Goal: Information Seeking & Learning: Learn about a topic

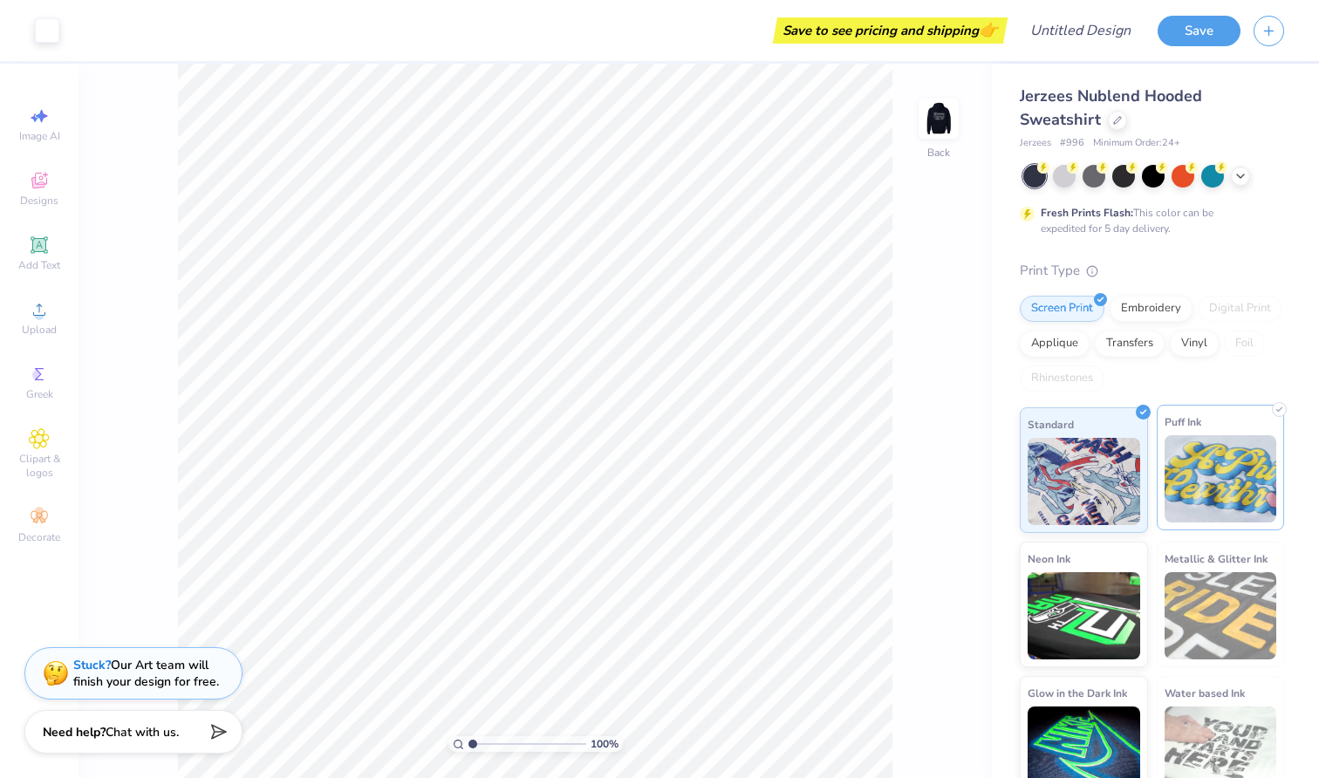
click at [1194, 493] on img at bounding box center [1221, 478] width 113 height 87
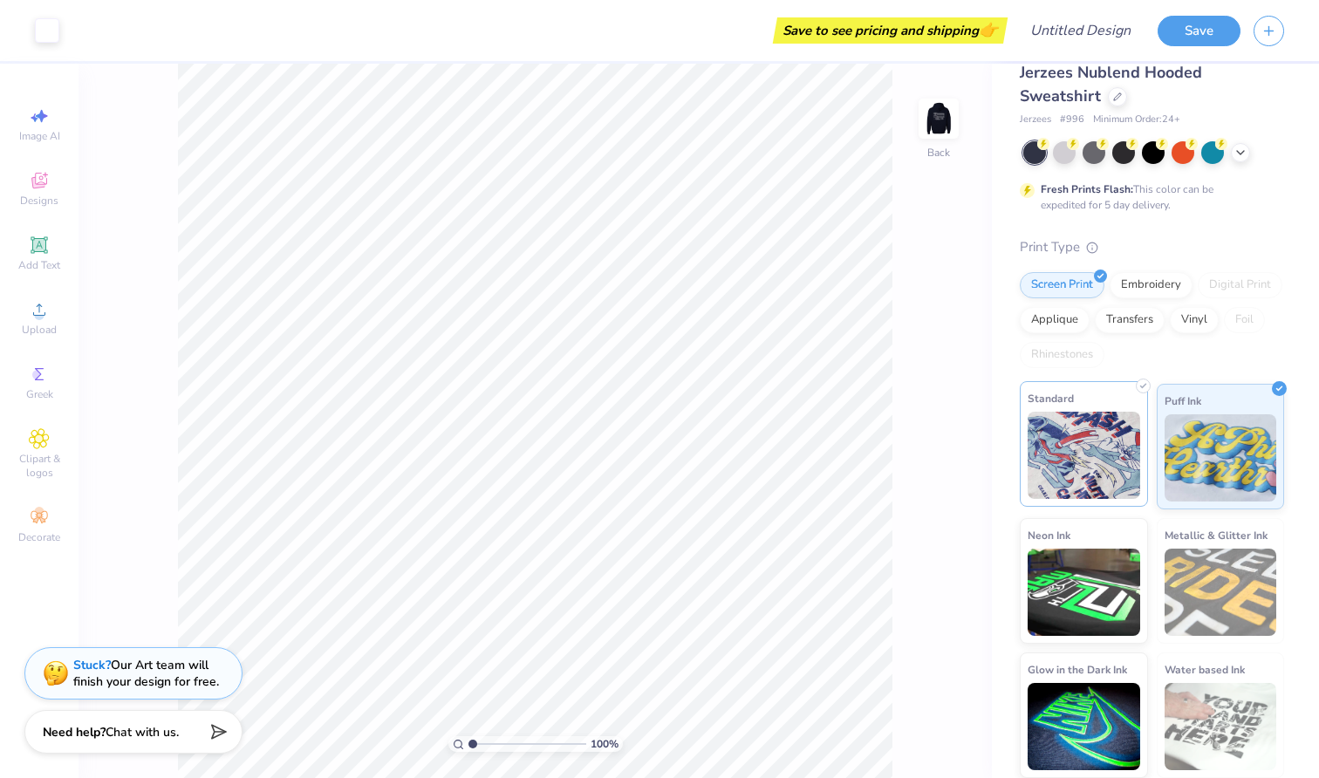
scroll to position [23, 0]
click at [1217, 742] on img at bounding box center [1221, 727] width 113 height 87
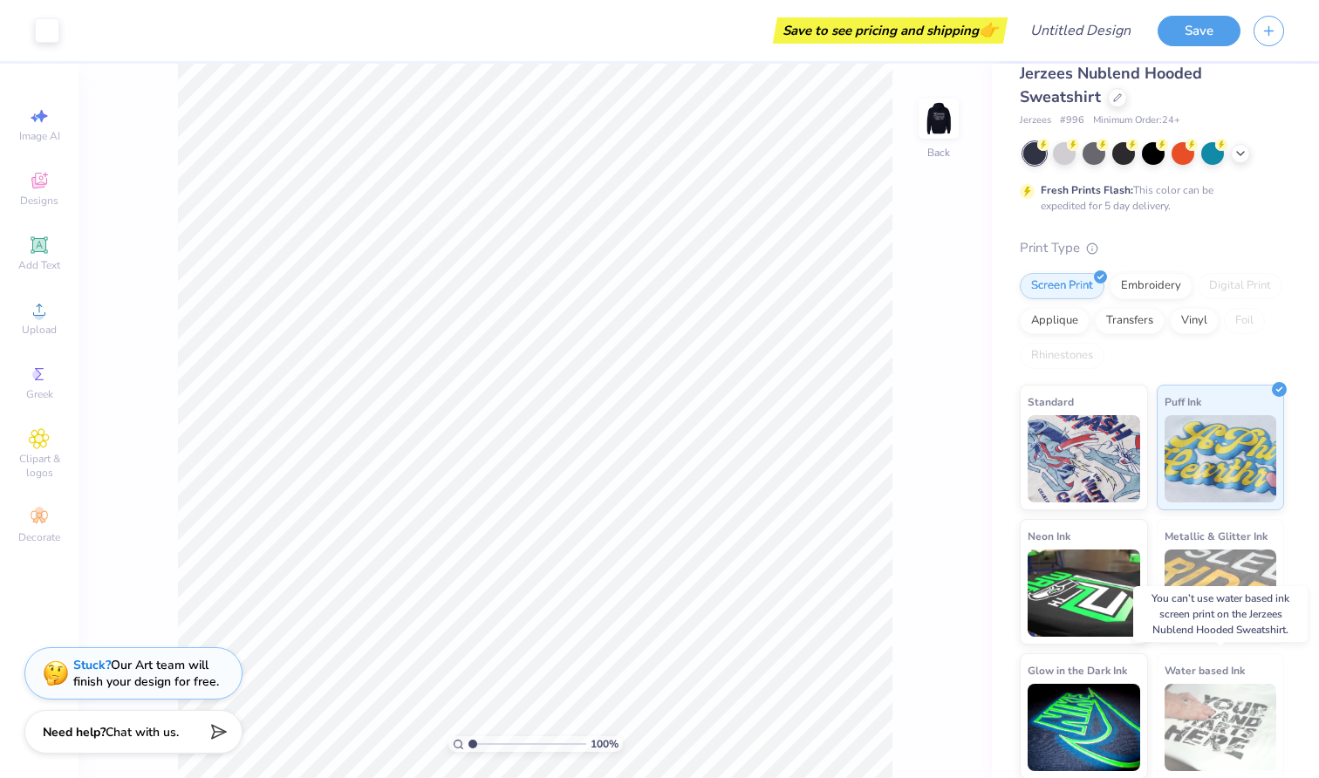
click at [1228, 699] on img at bounding box center [1221, 727] width 113 height 87
click at [1075, 331] on div "Applique" at bounding box center [1055, 318] width 70 height 26
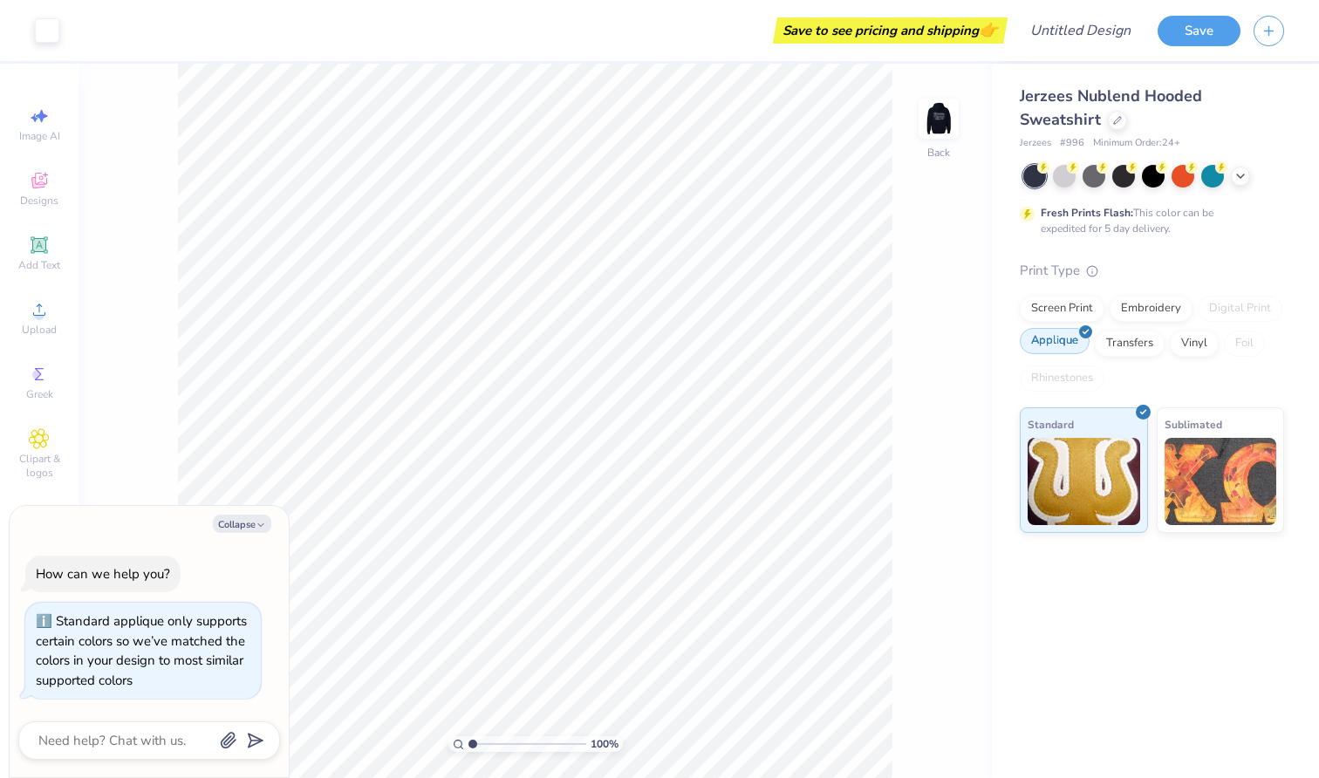
scroll to position [0, 0]
click at [1126, 455] on img at bounding box center [1084, 478] width 113 height 87
click at [1184, 473] on img at bounding box center [1221, 478] width 113 height 87
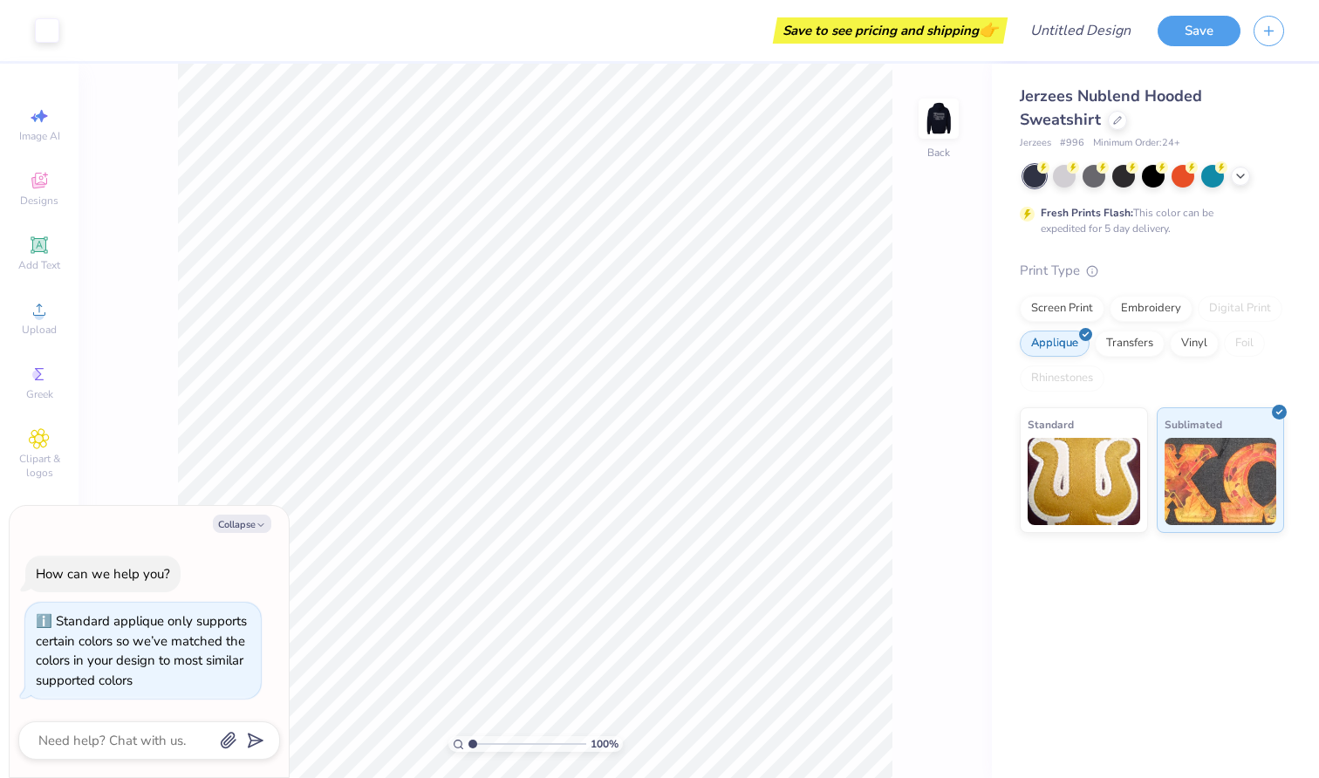
click at [1112, 361] on div "Screen Print Embroidery Digital Print Applique Transfers Vinyl Foil Rhinestones" at bounding box center [1152, 344] width 264 height 96
click at [1115, 341] on div "Transfers" at bounding box center [1130, 341] width 70 height 26
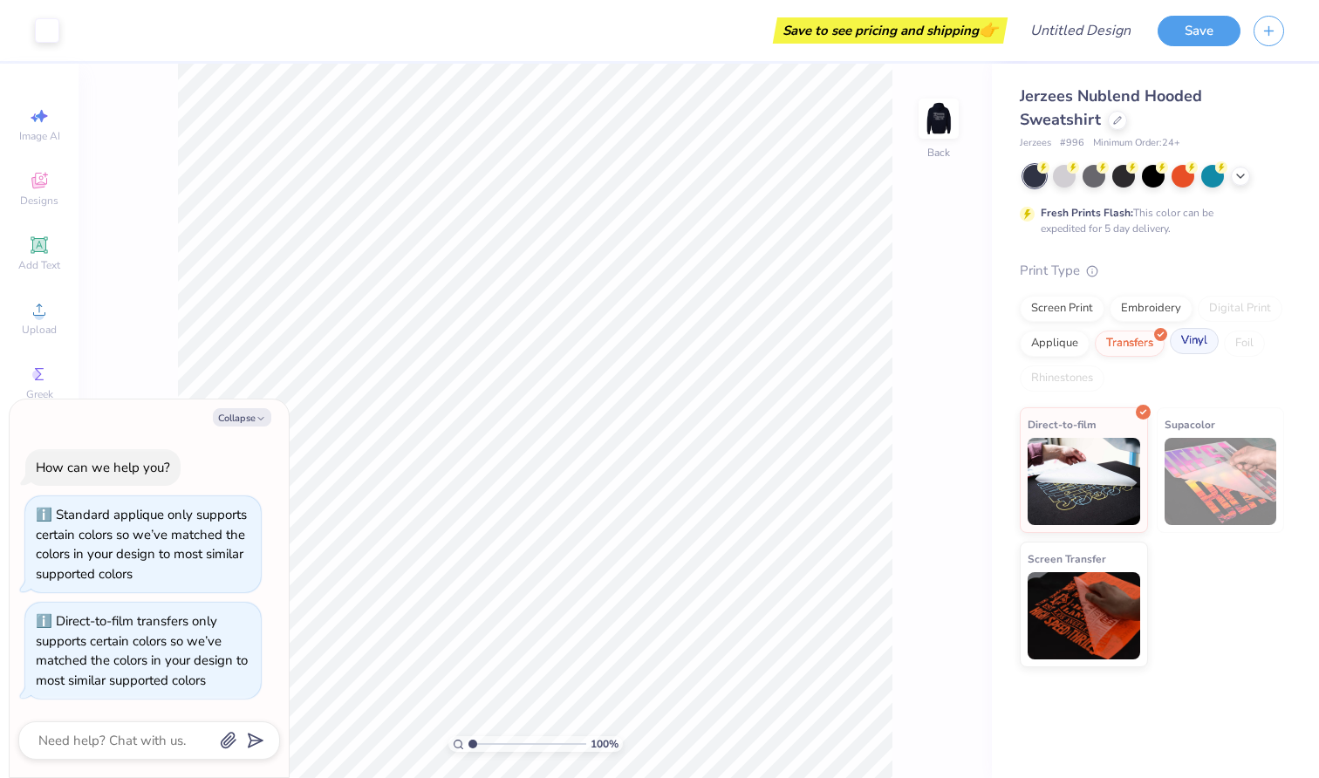
click at [1200, 342] on div "Vinyl" at bounding box center [1194, 341] width 49 height 26
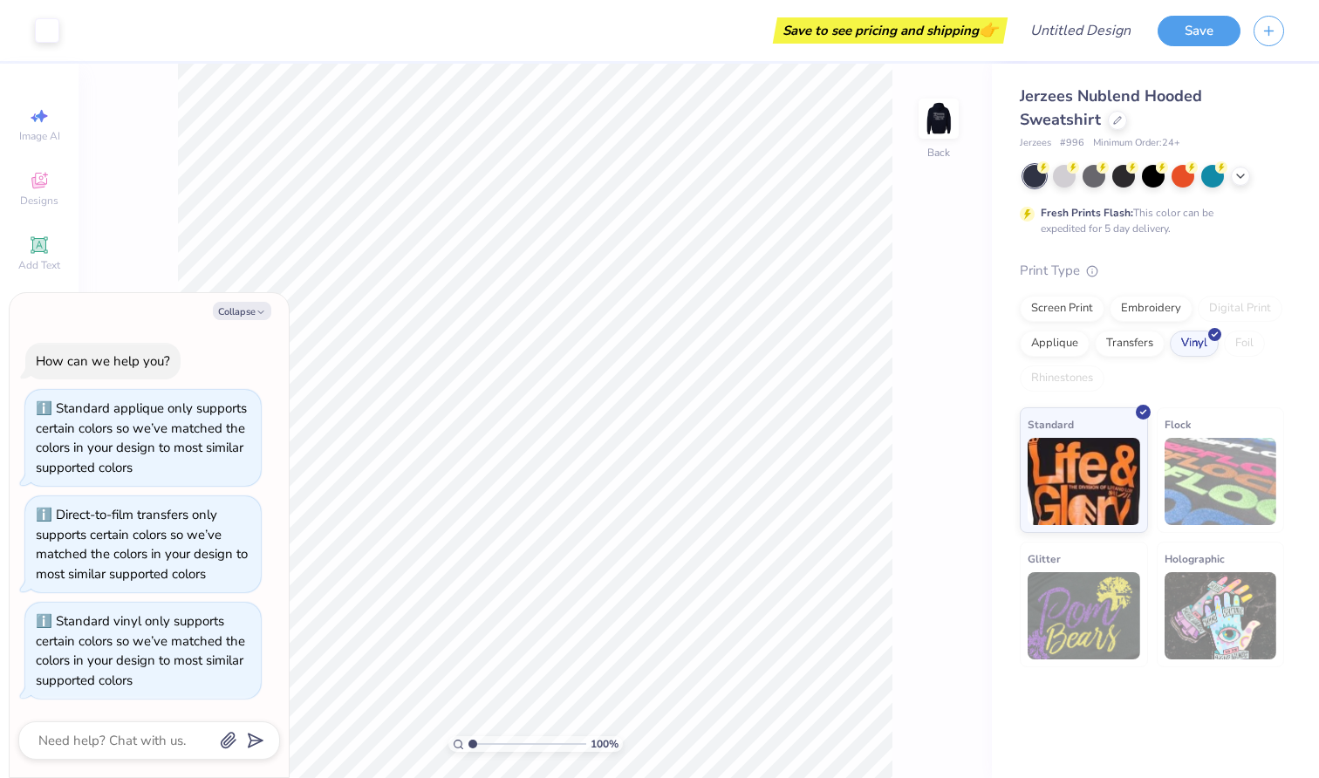
click at [1249, 313] on div "Digital Print" at bounding box center [1240, 309] width 85 height 26
click at [1174, 309] on div "Embroidery" at bounding box center [1151, 306] width 83 height 26
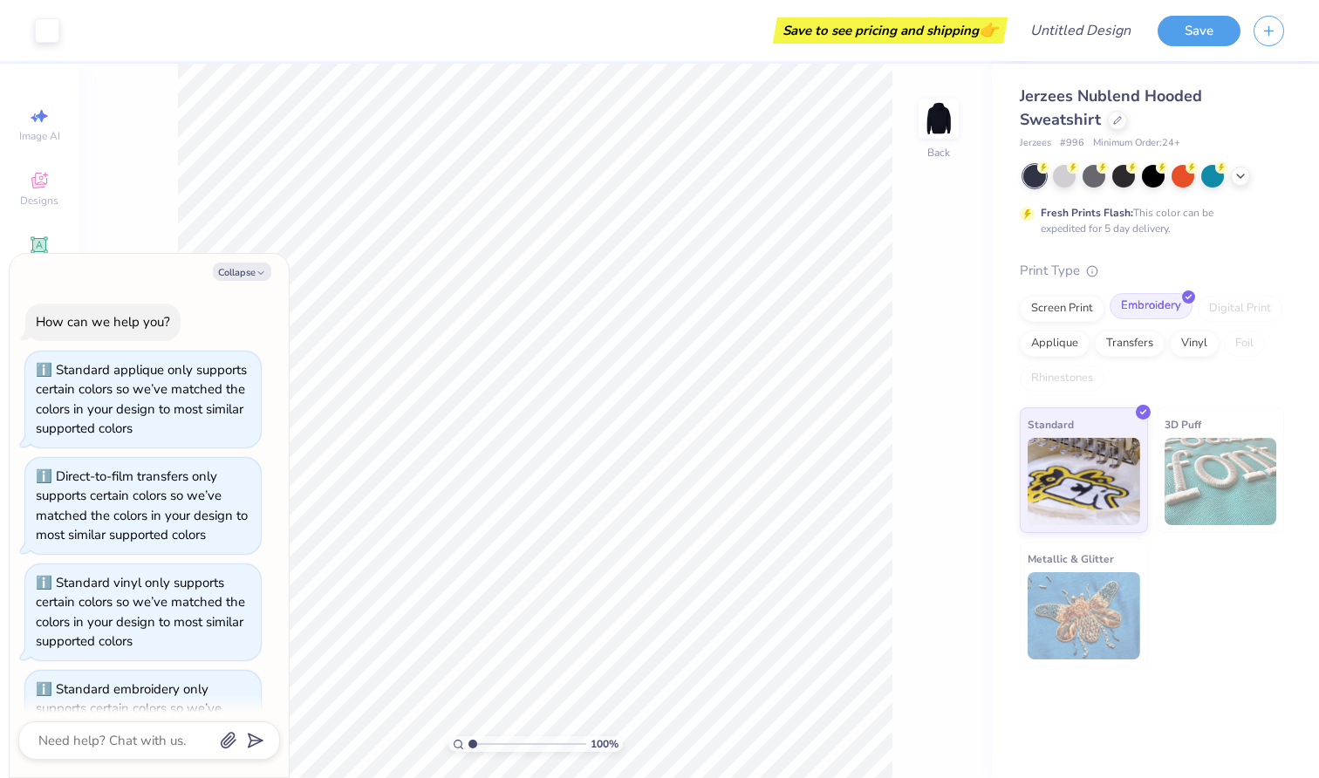
scroll to position [60, 0]
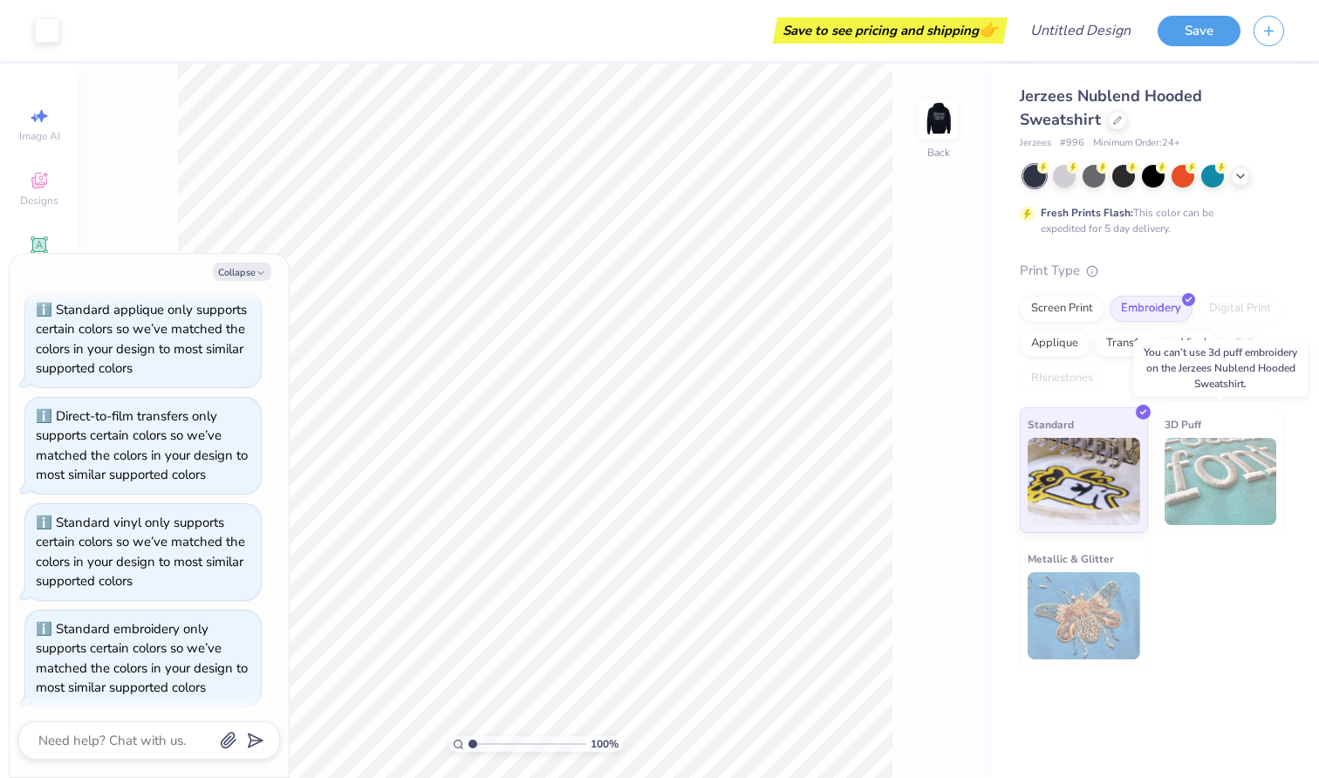
click at [1197, 455] on img at bounding box center [1221, 481] width 113 height 87
click at [1113, 443] on img at bounding box center [1084, 478] width 113 height 87
click at [1069, 341] on div "Applique" at bounding box center [1055, 341] width 70 height 26
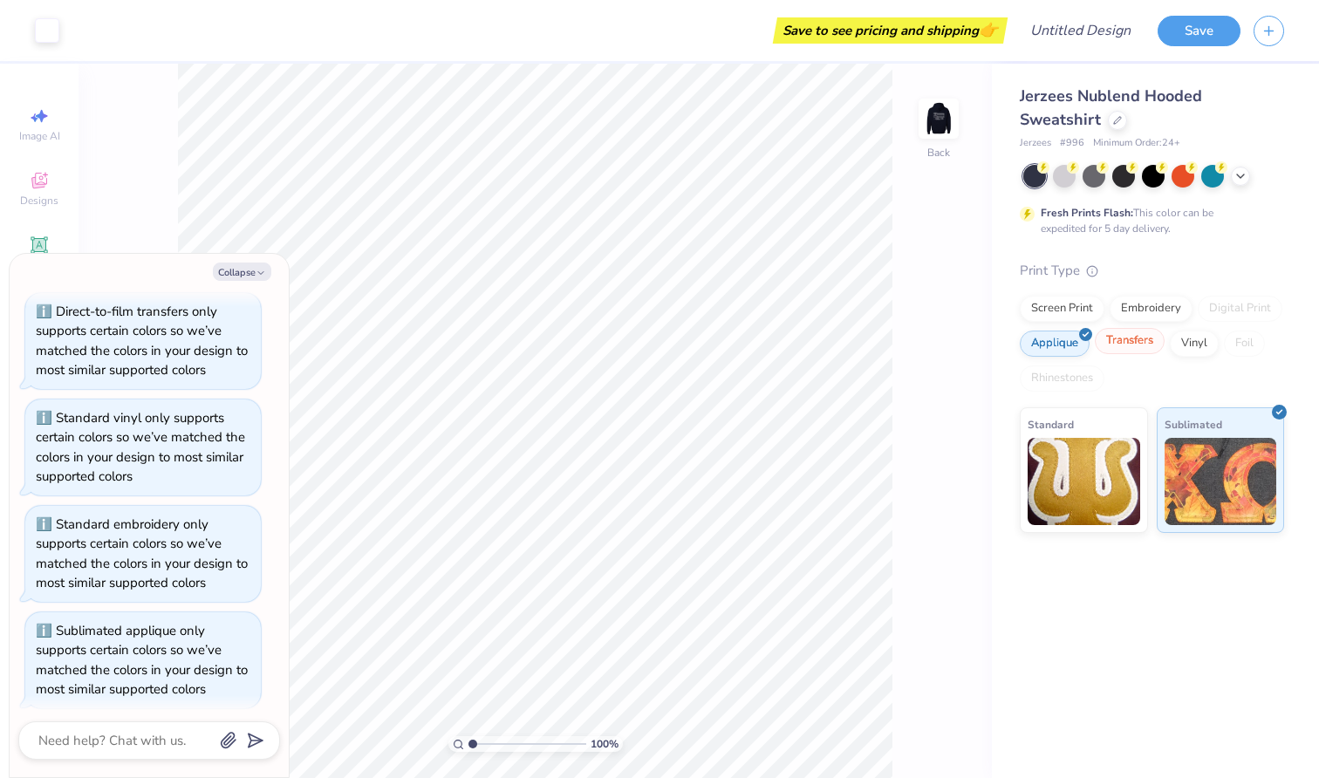
click at [1115, 345] on div "Transfers" at bounding box center [1130, 341] width 70 height 26
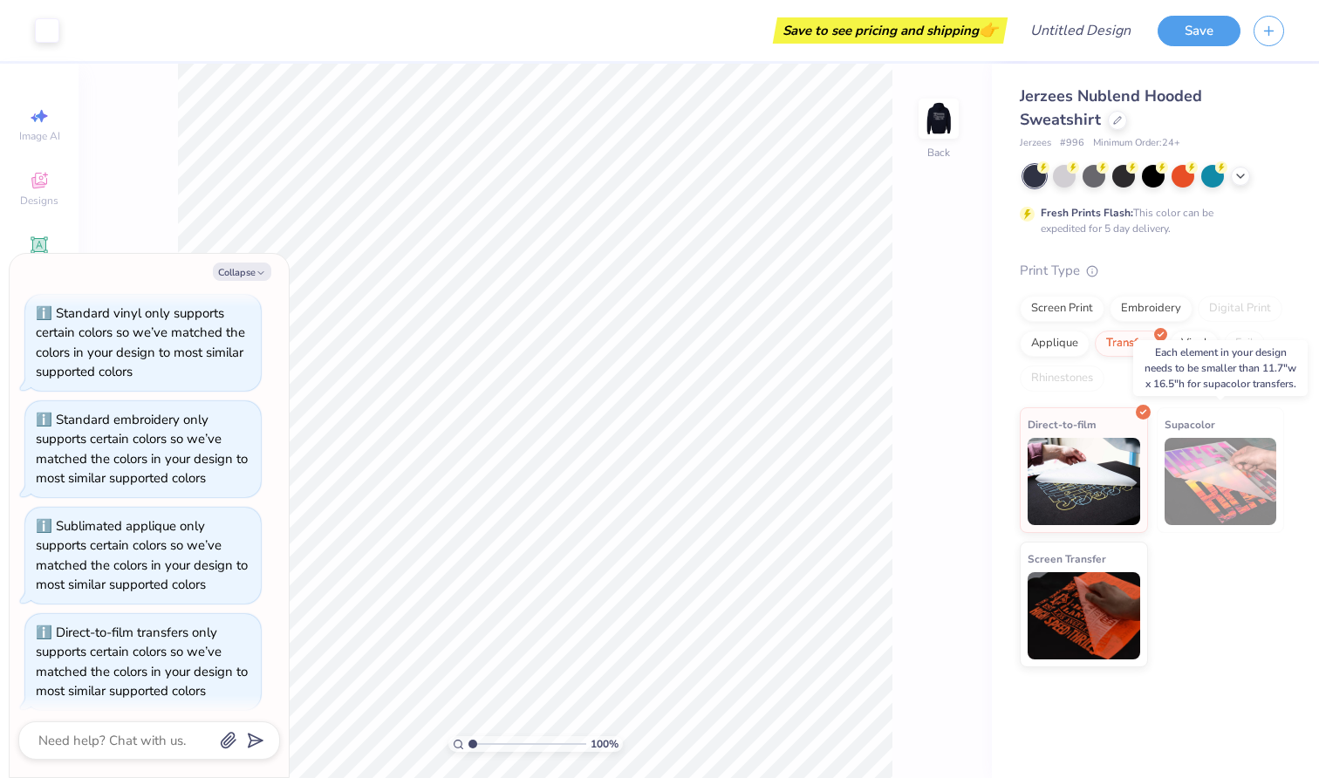
click at [1258, 478] on img at bounding box center [1221, 481] width 113 height 87
click at [1121, 481] on img at bounding box center [1084, 478] width 113 height 87
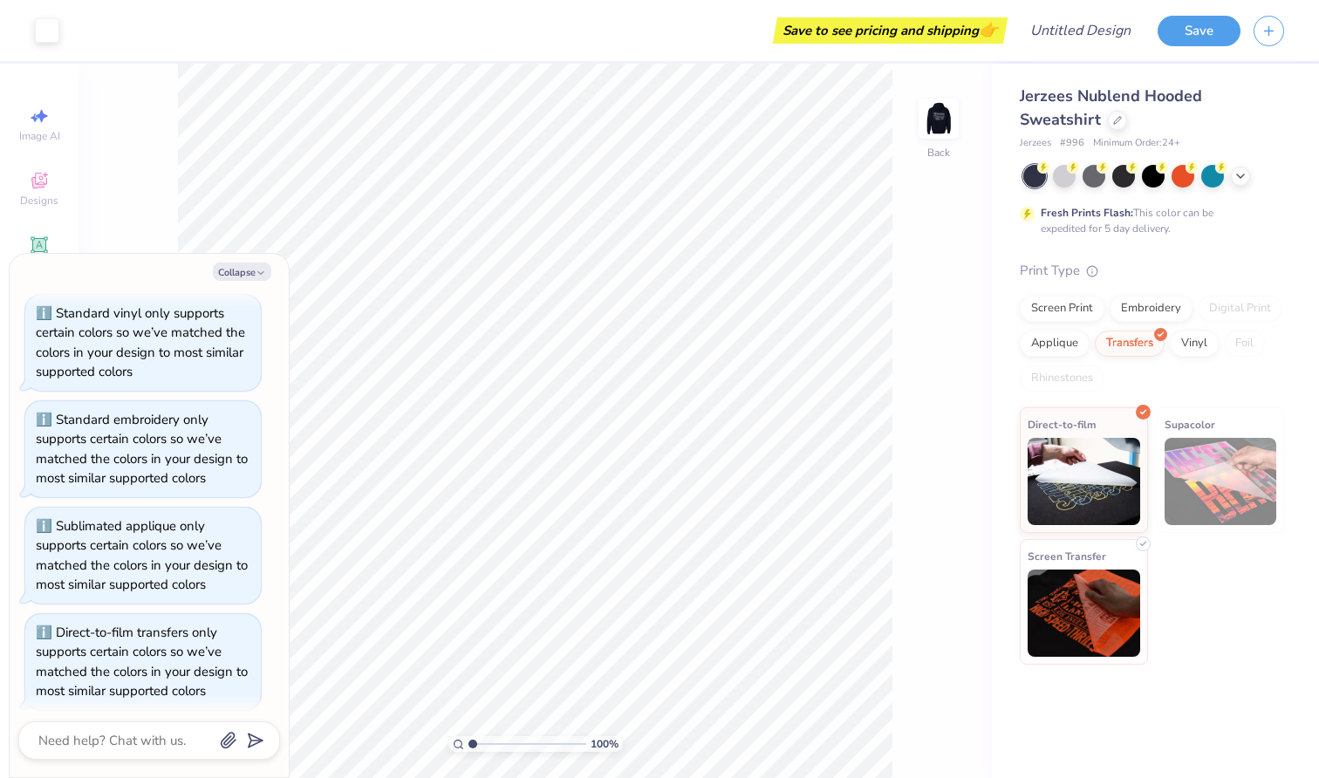
click at [1073, 600] on img at bounding box center [1084, 613] width 113 height 87
click at [1184, 616] on div "Direct-to-film Supacolor Screen Transfer" at bounding box center [1152, 537] width 264 height 260
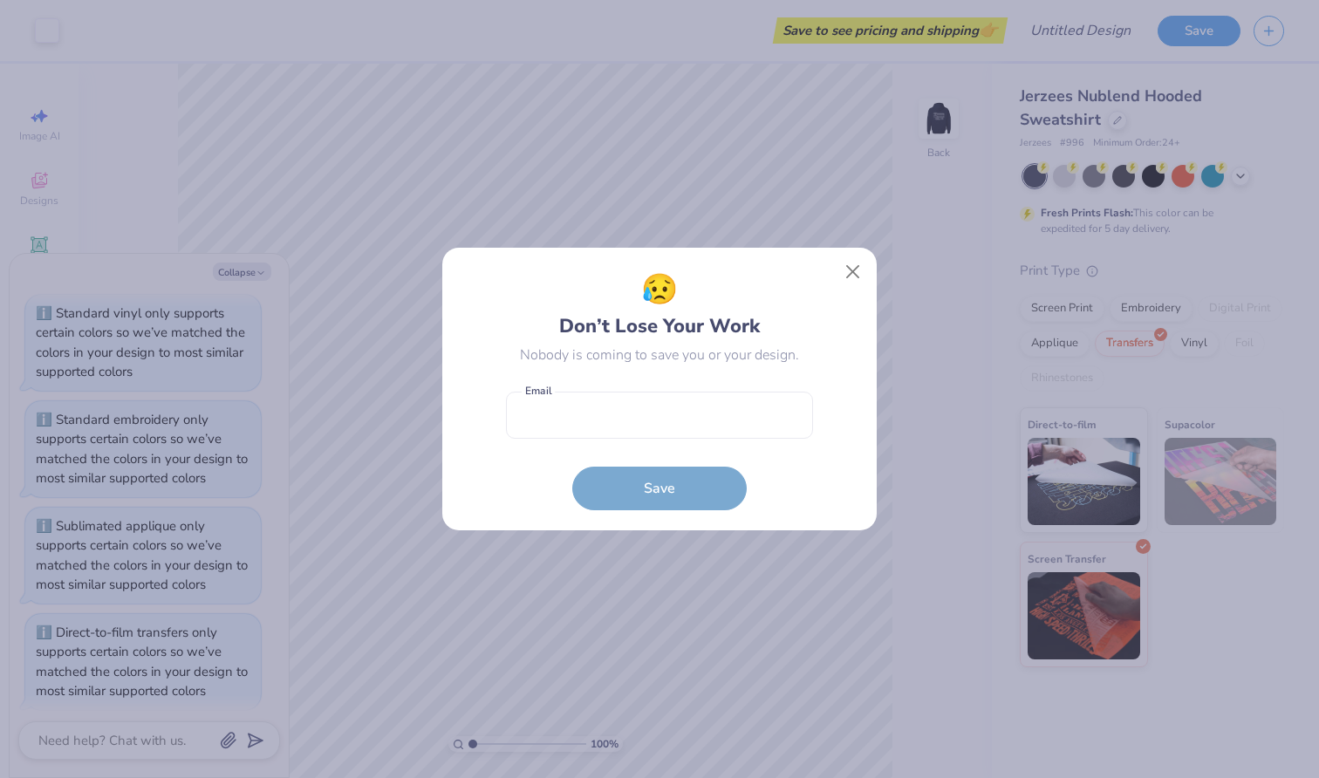
type textarea "x"
